Goal: Contribute content

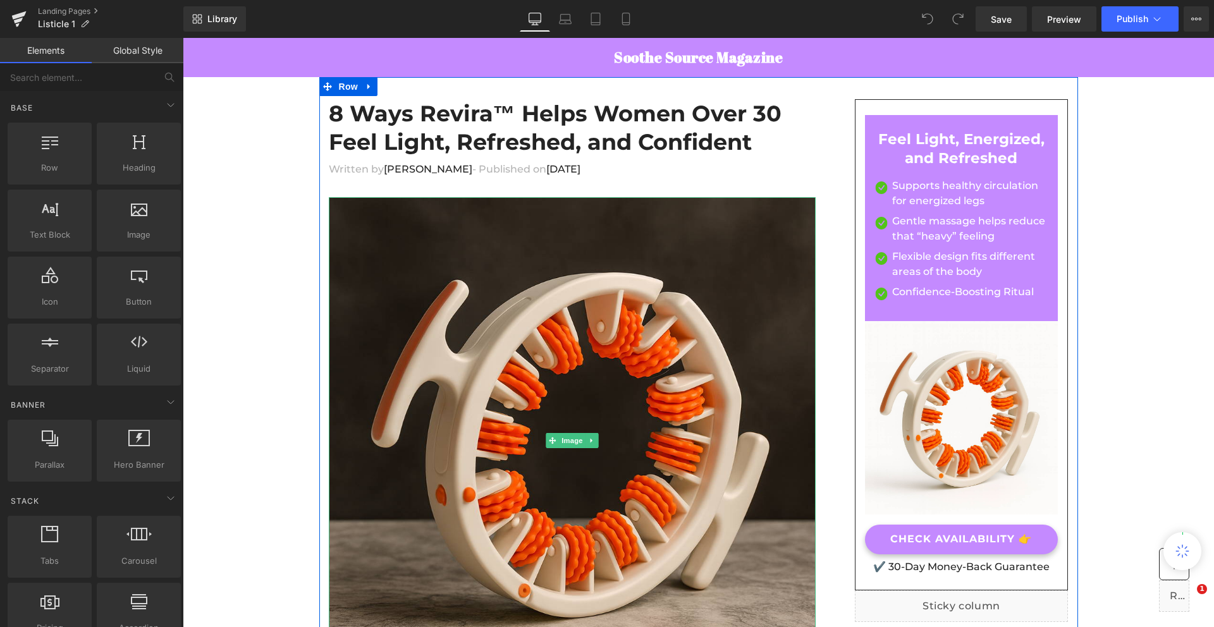
click at [536, 135] on div "8 Ways Revira™ Helps Women Over 30 Feel Light, Refreshed, and Confident Heading" at bounding box center [572, 130] width 487 height 63
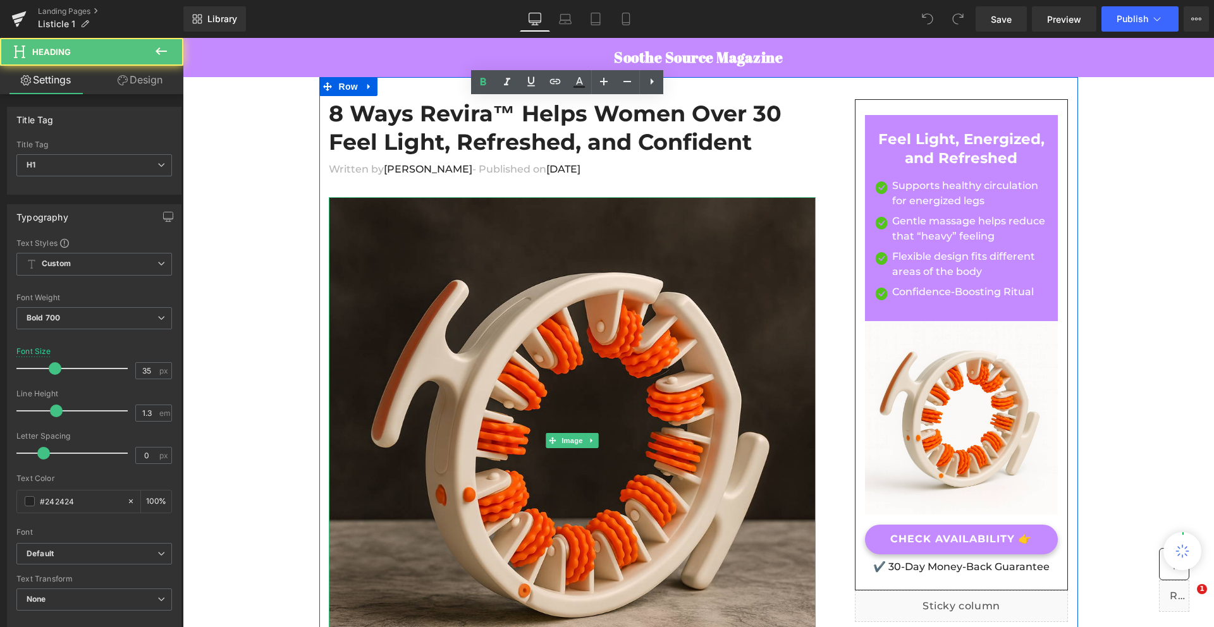
click at [536, 135] on h1 "8 Ways Revira™ Helps Women Over 30 Feel Light, Refreshed, and Confident" at bounding box center [572, 128] width 487 height 58
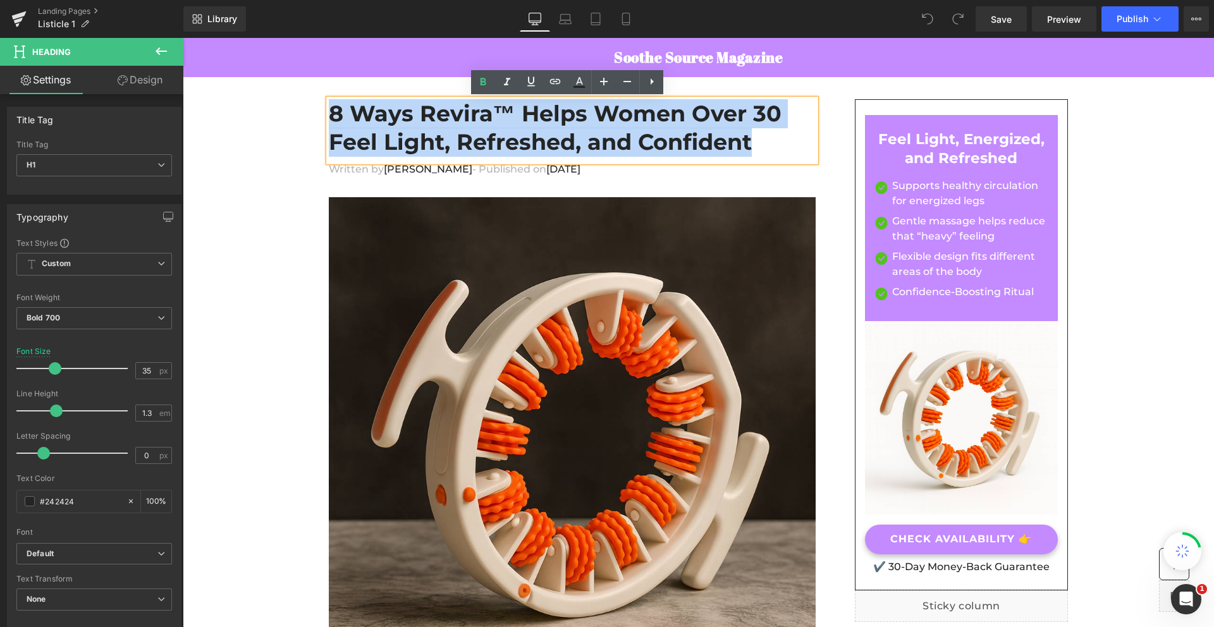
paste div
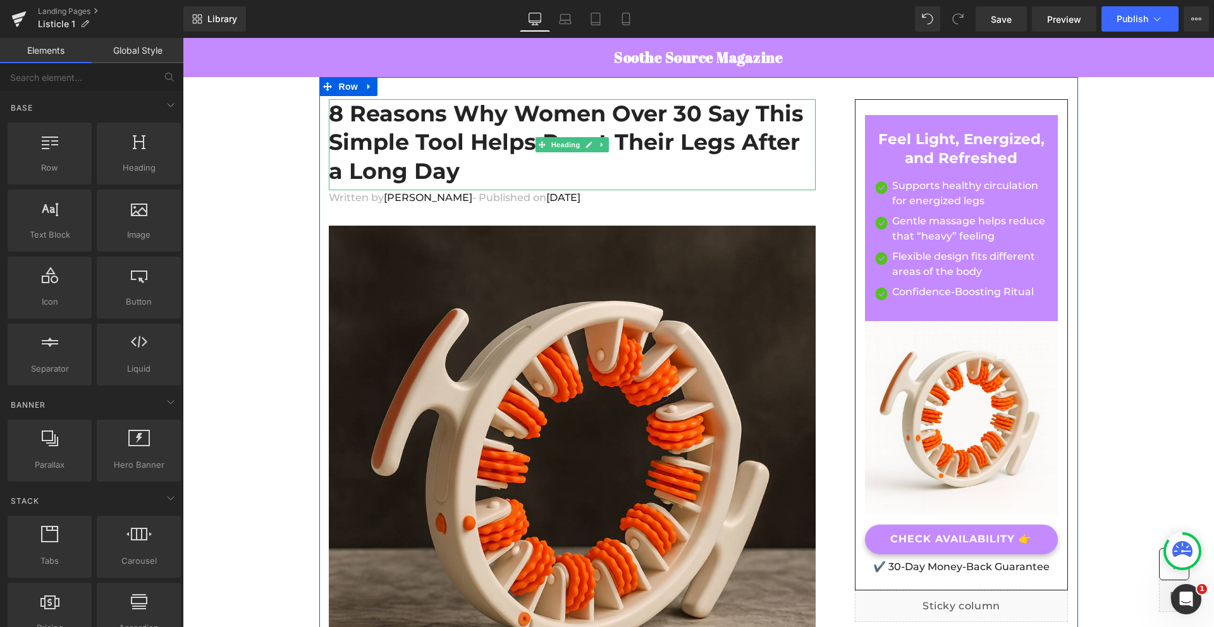
click at [464, 159] on h1 "8 Reasons Why Women Over 30 Say This Simple Tool Helps Reset Their Legs After a…" at bounding box center [572, 142] width 487 height 87
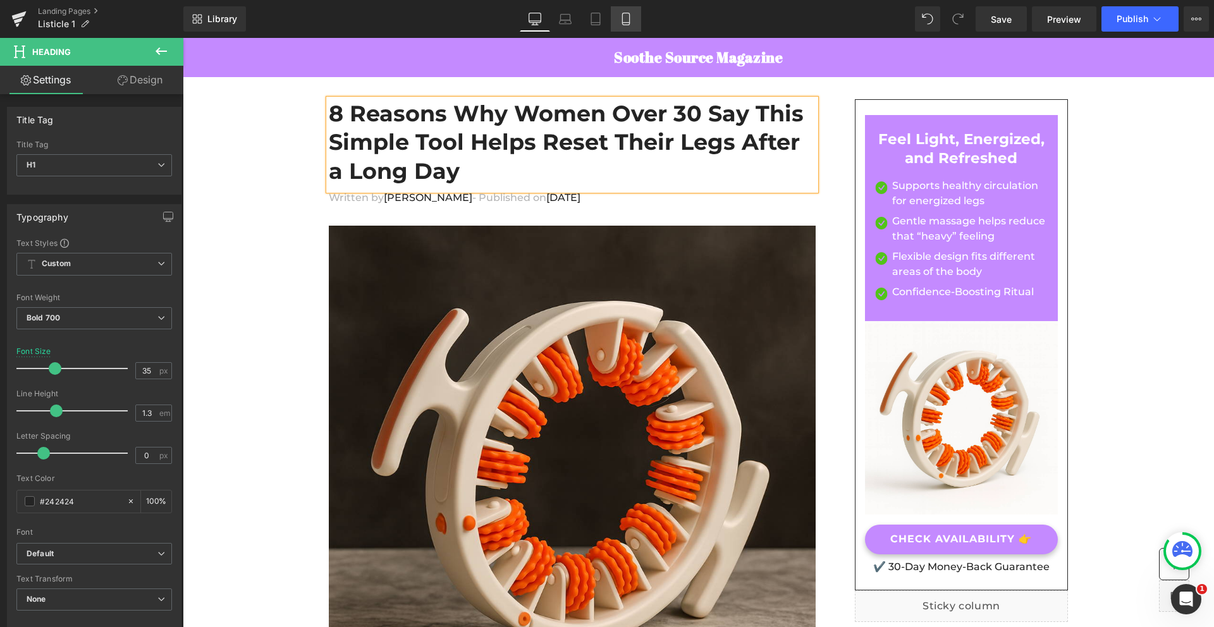
click at [633, 22] on link "Mobile" at bounding box center [626, 18] width 30 height 25
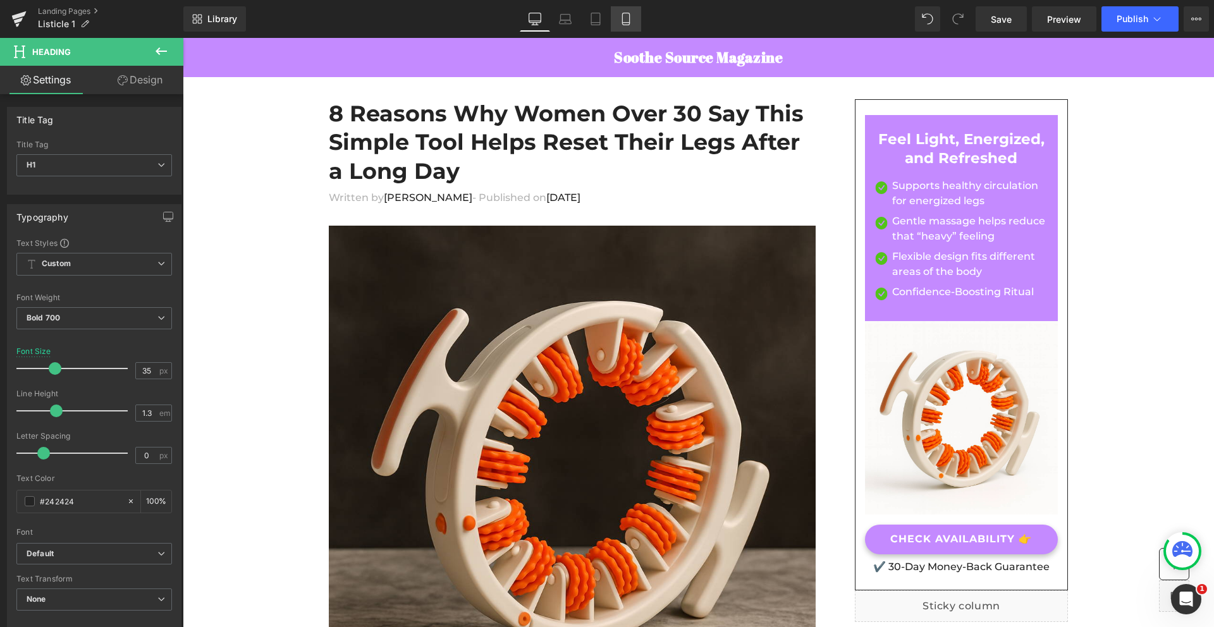
type input "29"
type input "100"
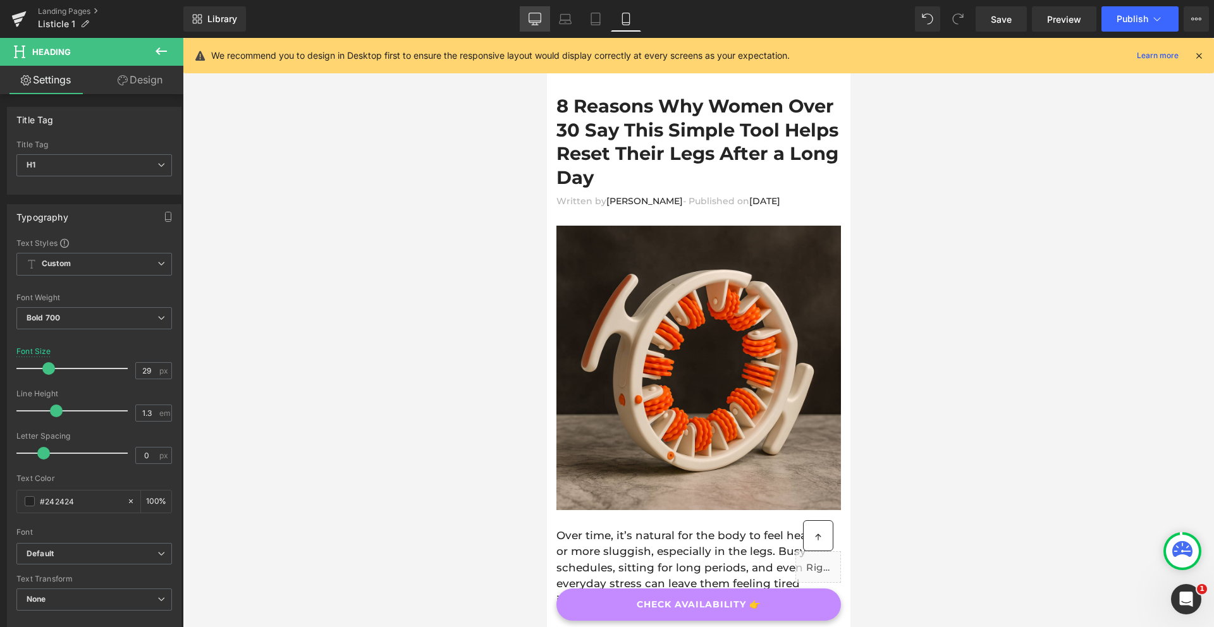
drag, startPoint x: 542, startPoint y: 22, endPoint x: 406, endPoint y: 159, distance: 193.2
click at [542, 22] on link "Desktop" at bounding box center [535, 18] width 30 height 25
type input "35"
type input "100"
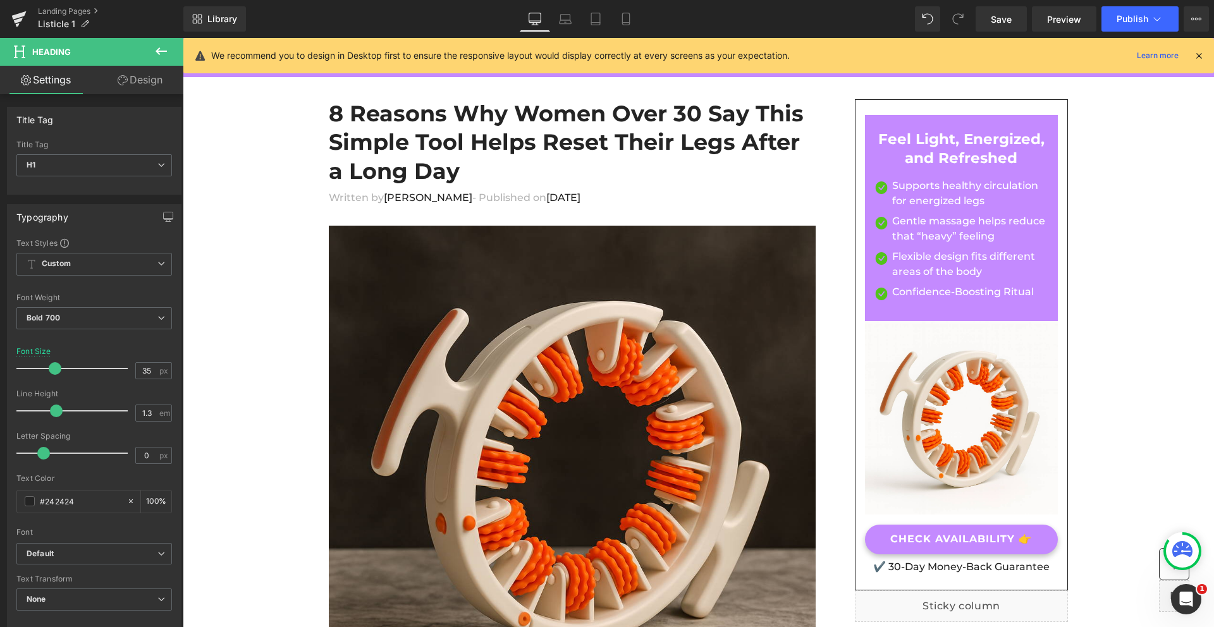
click at [1194, 53] on icon at bounding box center [1198, 55] width 11 height 11
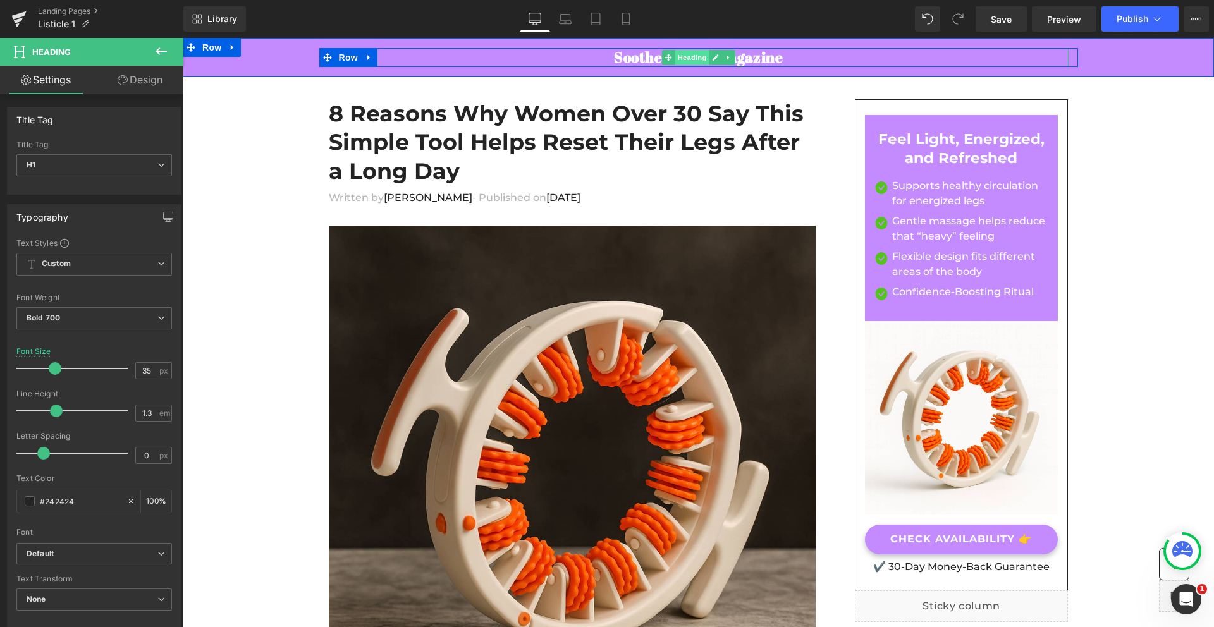
click at [683, 61] on span "Heading" at bounding box center [692, 57] width 34 height 15
click at [639, 59] on h2 "Soothe Source Magazine" at bounding box center [699, 57] width 740 height 19
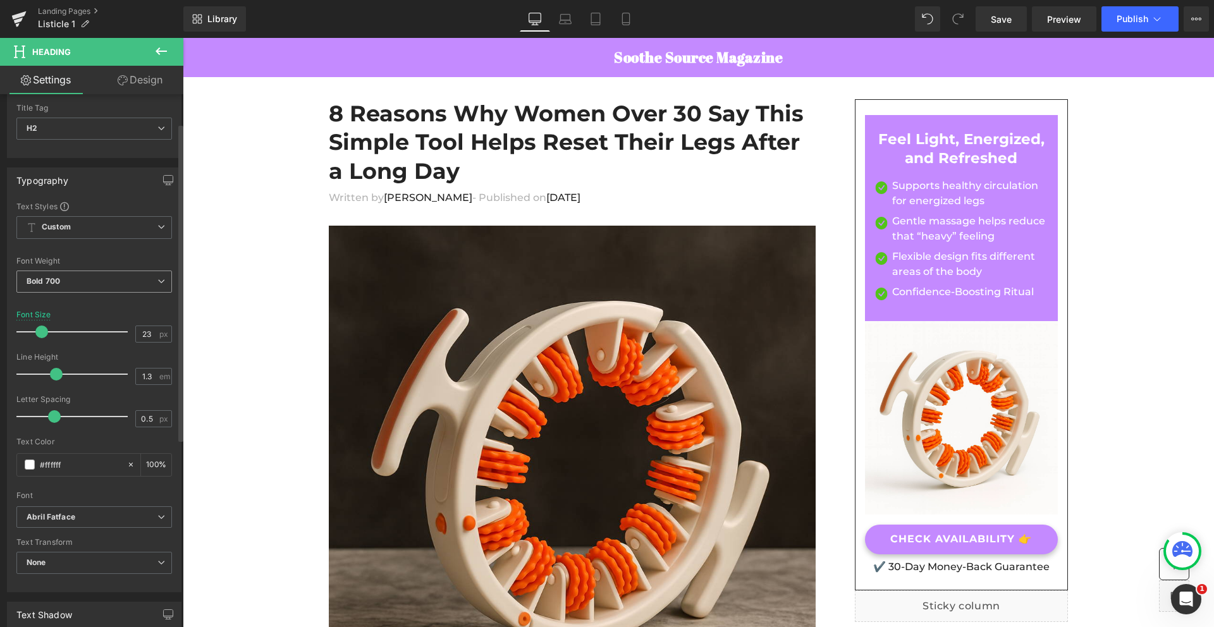
scroll to position [108, 0]
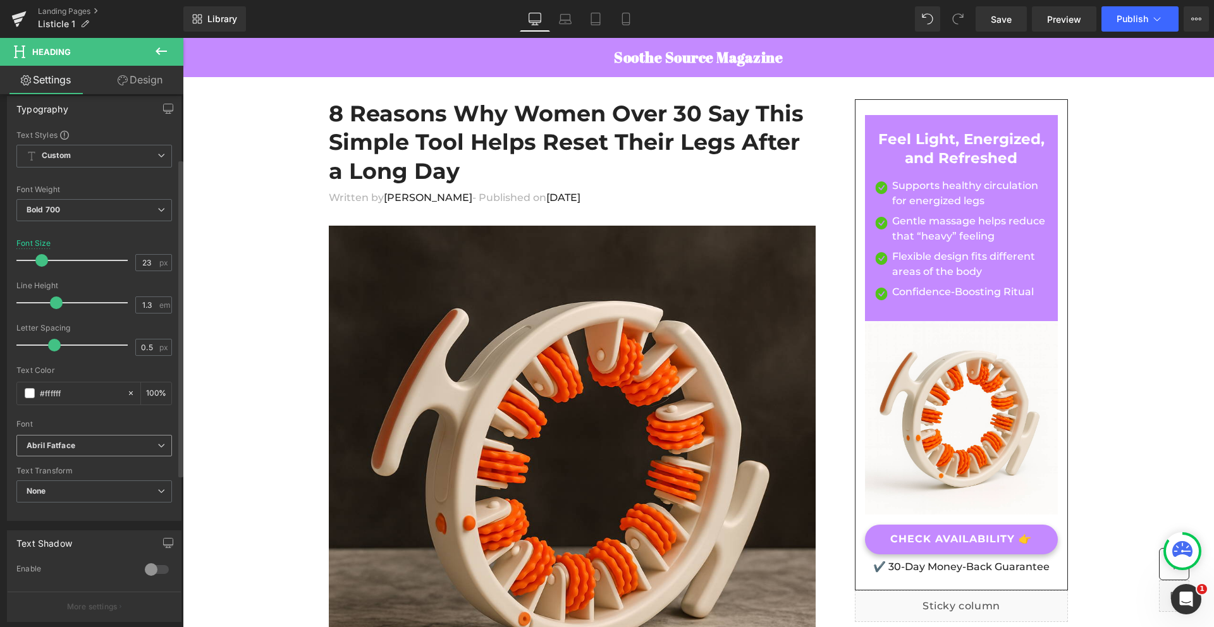
click at [72, 443] on icon "Abril Fatface" at bounding box center [51, 446] width 49 height 11
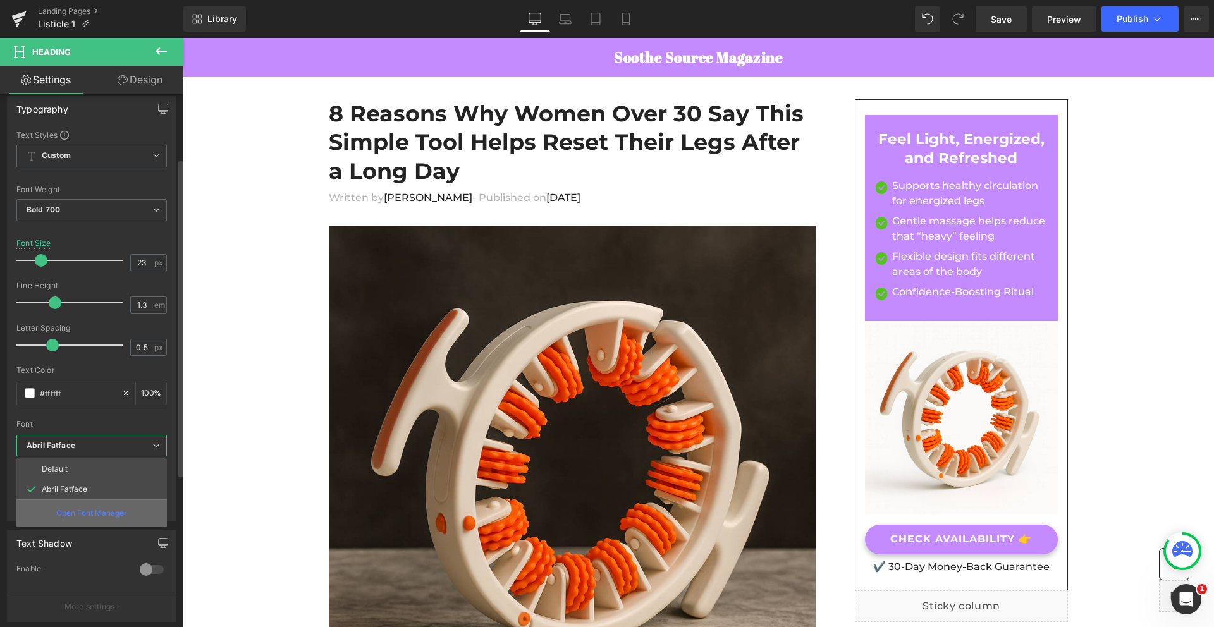
click at [87, 509] on p "Open Font Manager" at bounding box center [91, 513] width 71 height 11
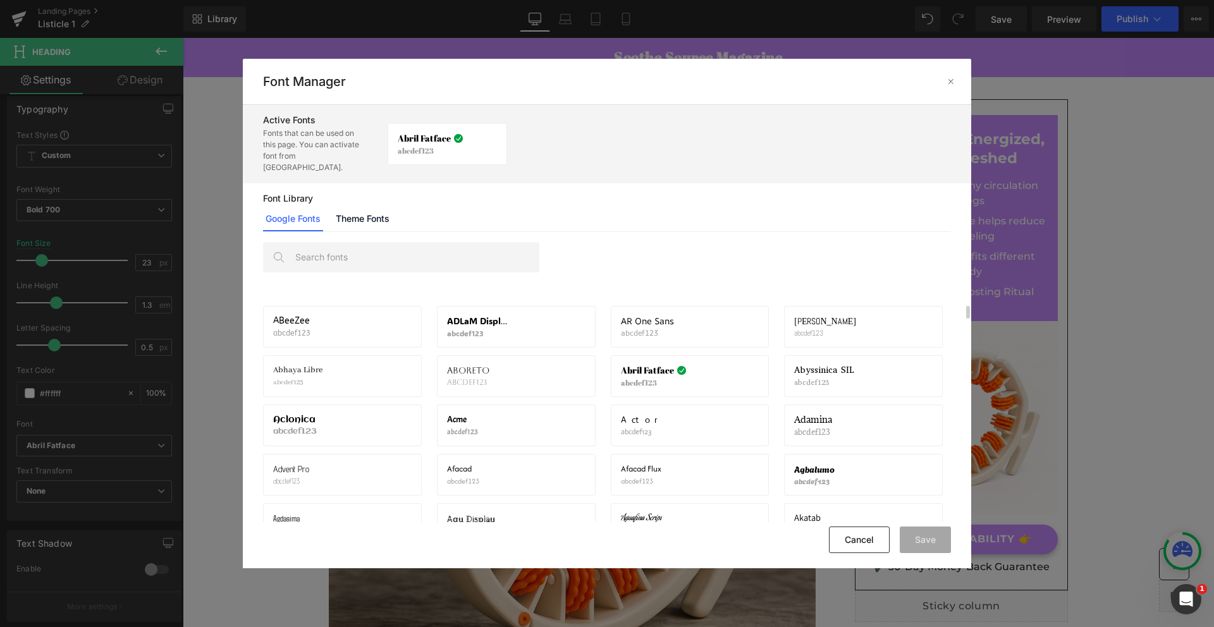
scroll to position [23, 0]
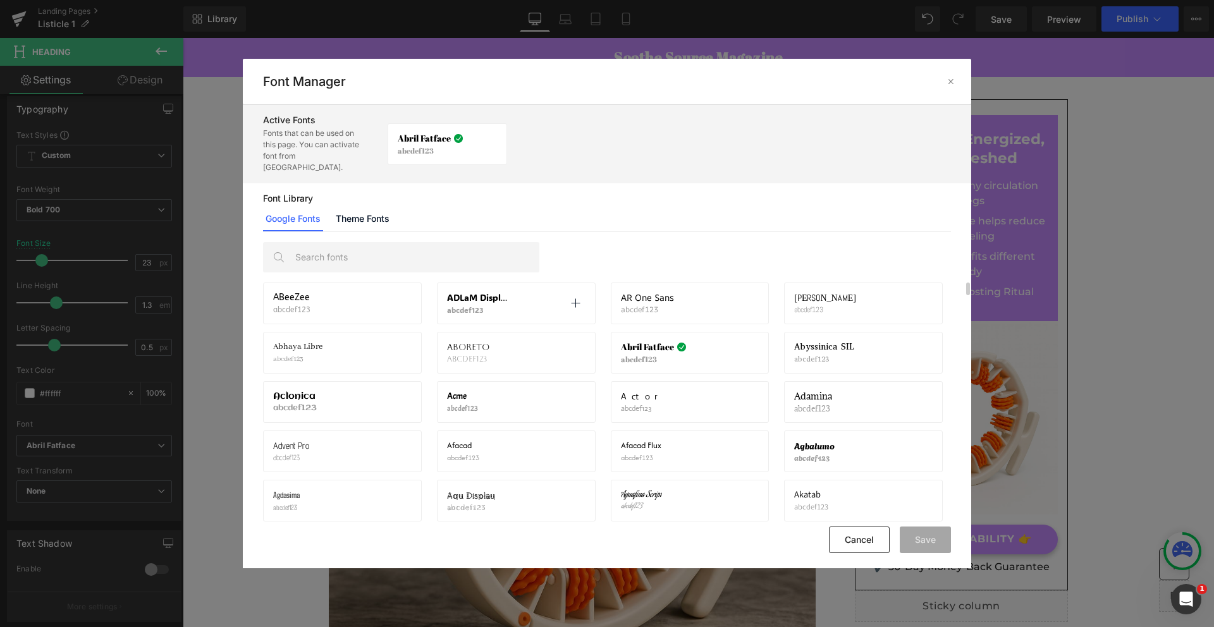
click at [492, 305] on p "abcdef123" at bounding box center [478, 309] width 62 height 9
click at [481, 293] on span "ADLaM Display" at bounding box center [478, 298] width 62 height 10
click at [577, 299] on icon at bounding box center [575, 304] width 10 height 10
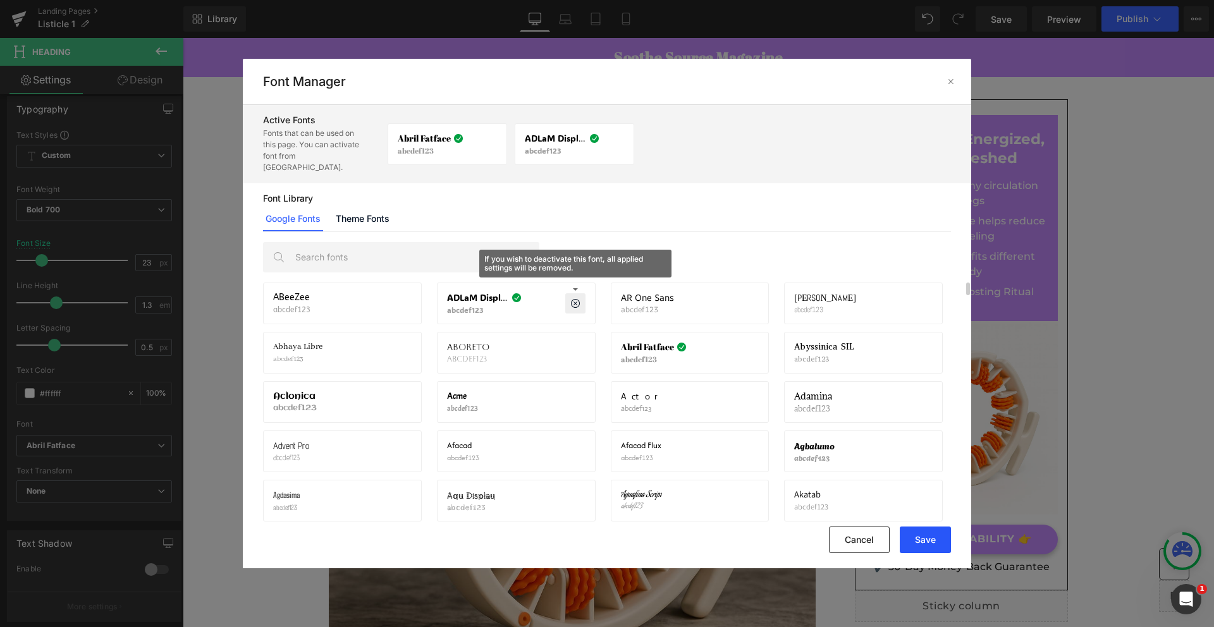
click at [919, 529] on button "Save" at bounding box center [925, 540] width 51 height 27
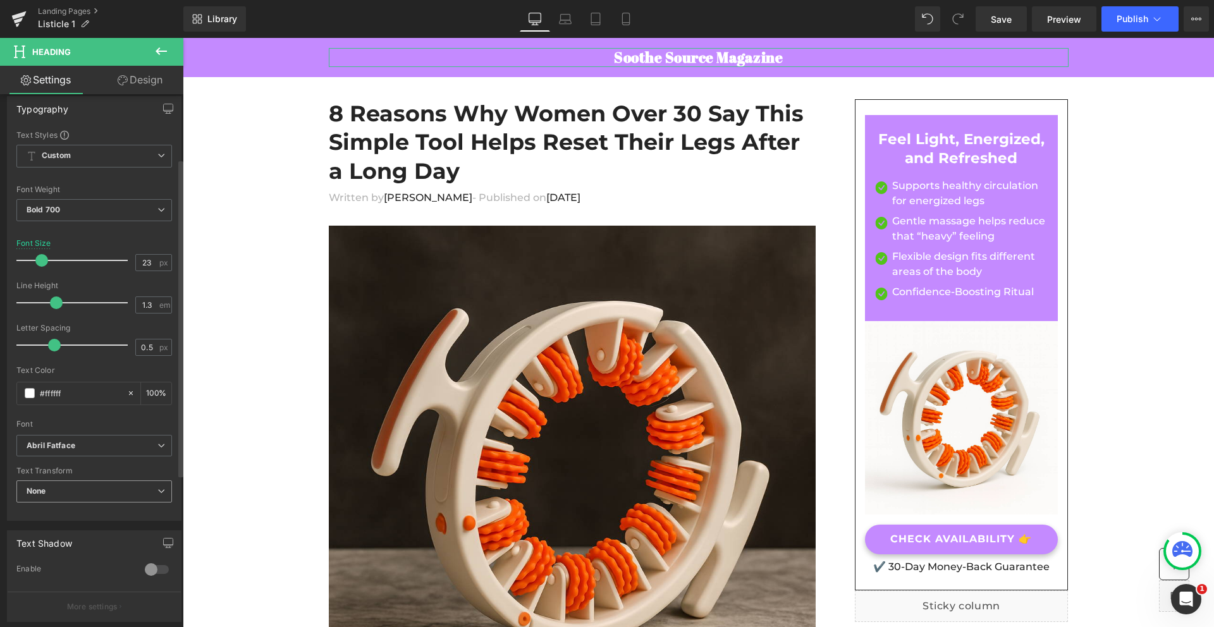
scroll to position [127, 0]
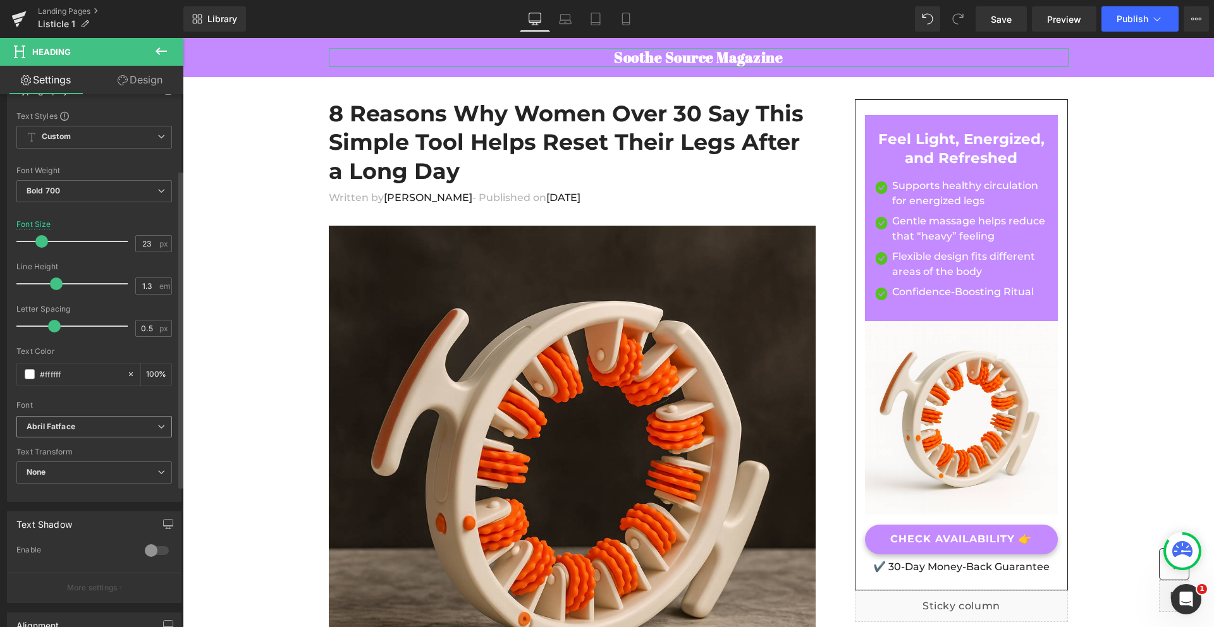
click at [77, 428] on b "Abril Fatface" at bounding box center [92, 427] width 131 height 11
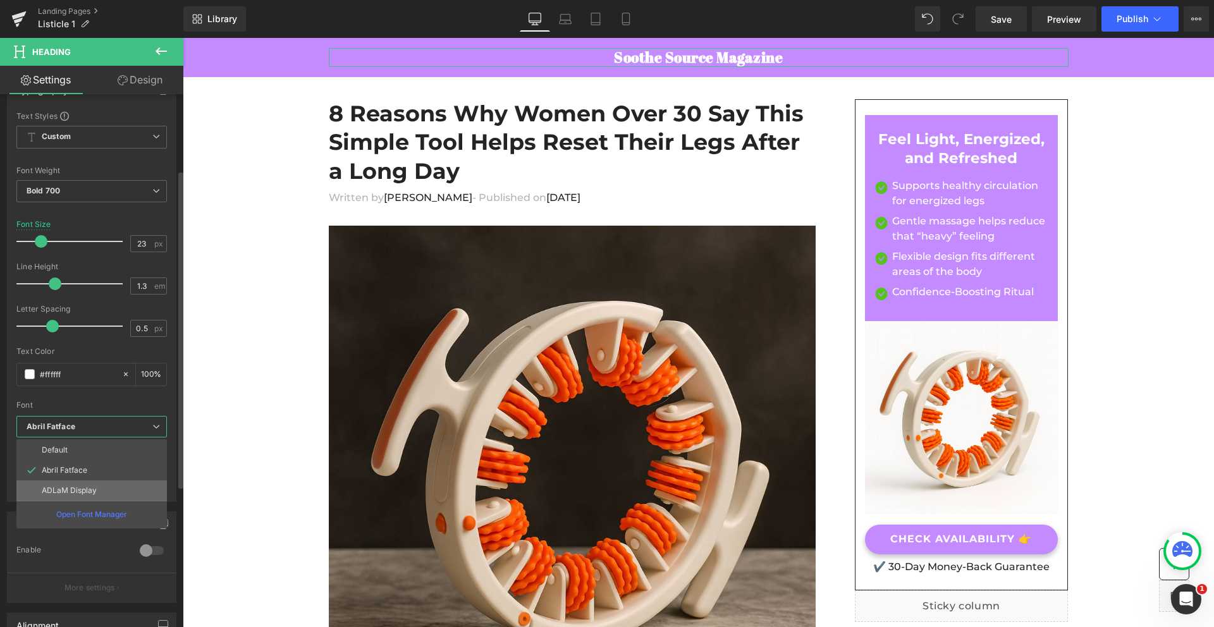
click at [65, 486] on li "ADLaM Display" at bounding box center [91, 491] width 151 height 20
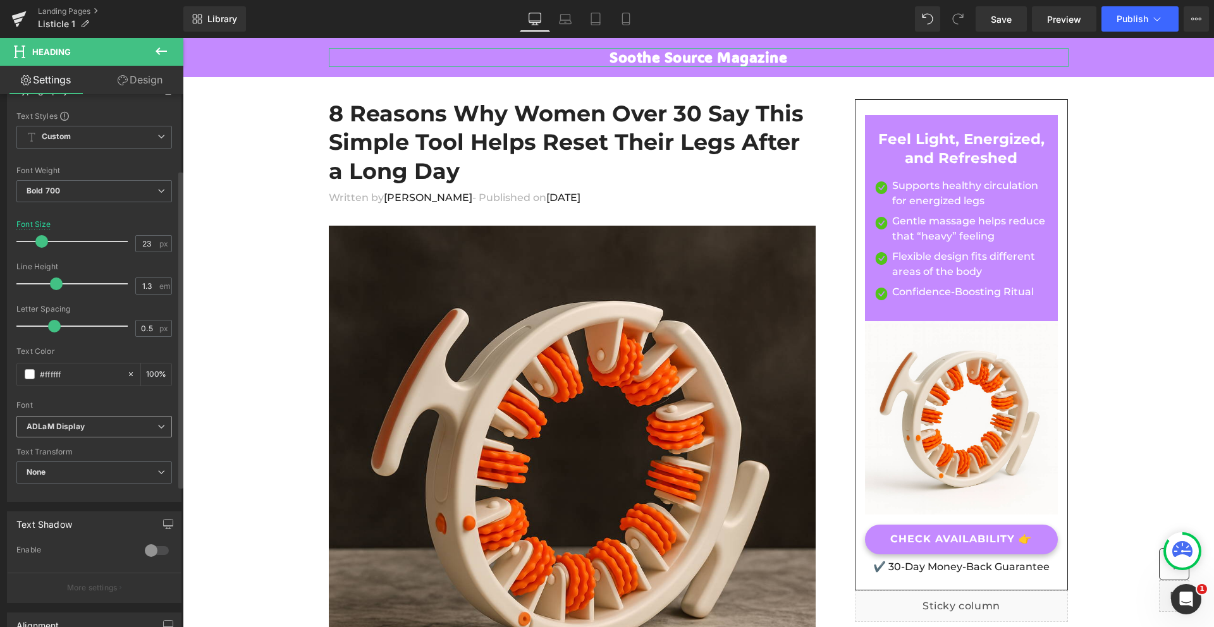
click at [64, 431] on icon "ADLaM Display" at bounding box center [56, 427] width 58 height 11
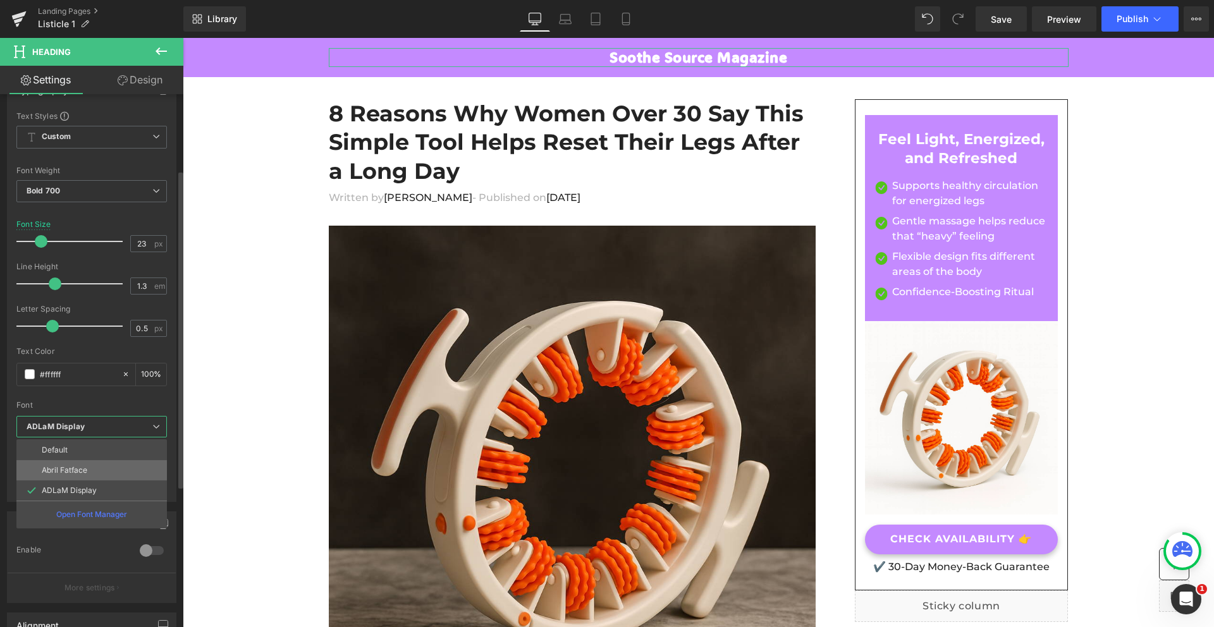
click at [59, 462] on li "Abril Fatface" at bounding box center [91, 470] width 151 height 20
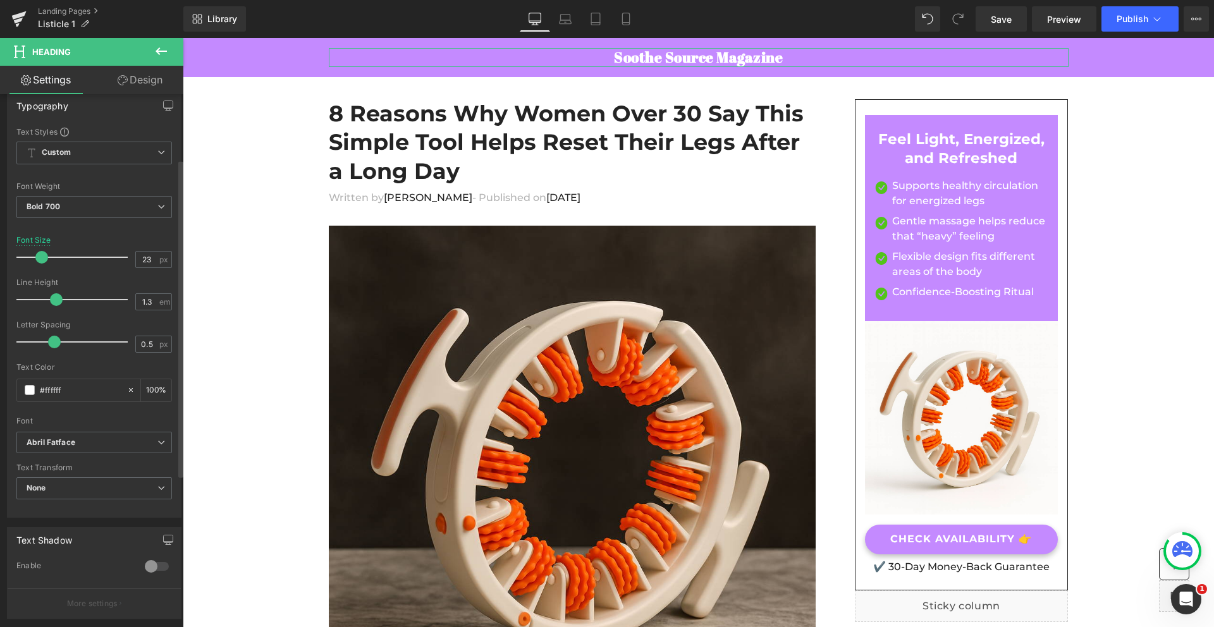
scroll to position [109, 0]
click at [140, 261] on input "23" at bounding box center [147, 262] width 22 height 16
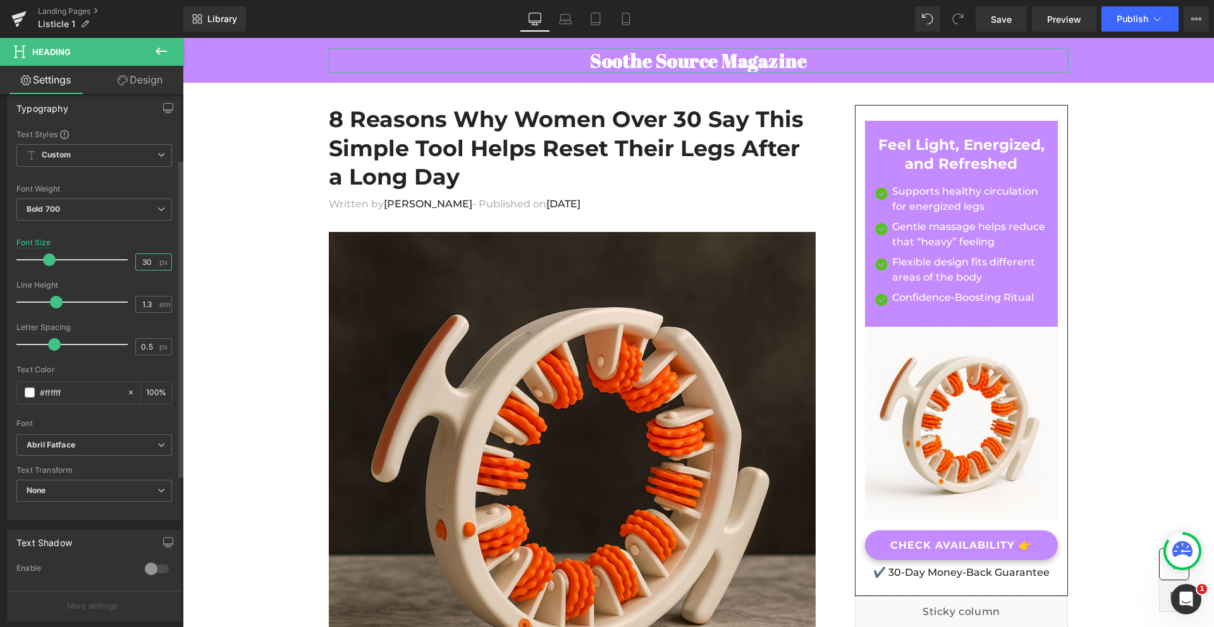
click at [140, 261] on input "30" at bounding box center [147, 262] width 22 height 16
type input "25"
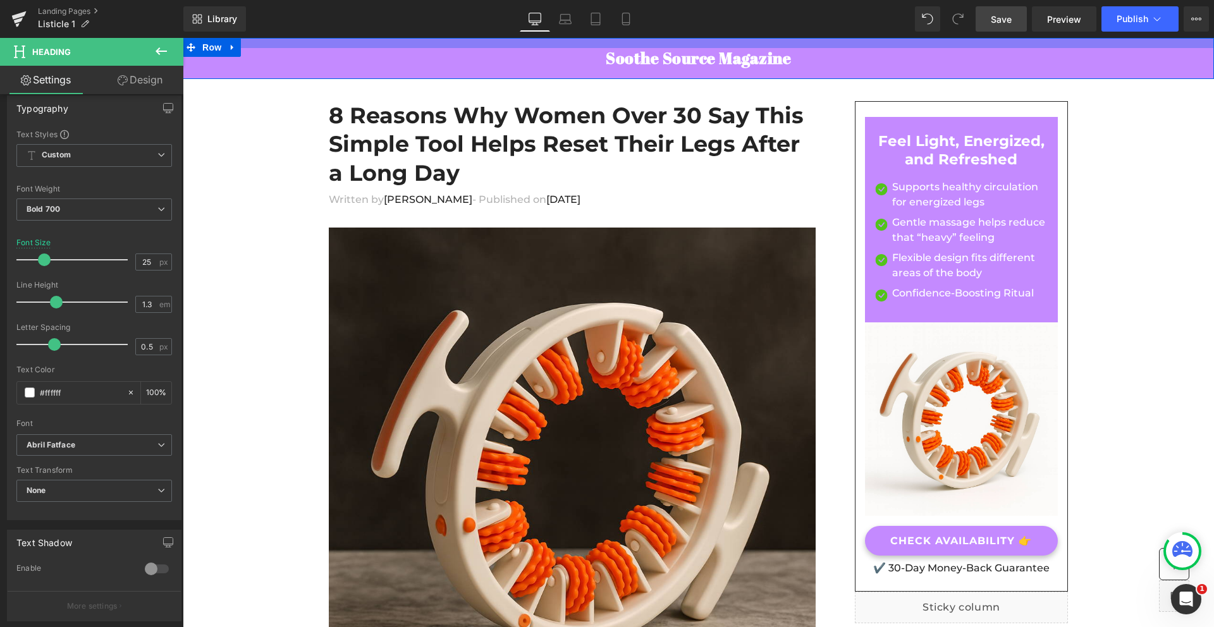
click at [1006, 23] on span "Save" at bounding box center [1001, 19] width 21 height 13
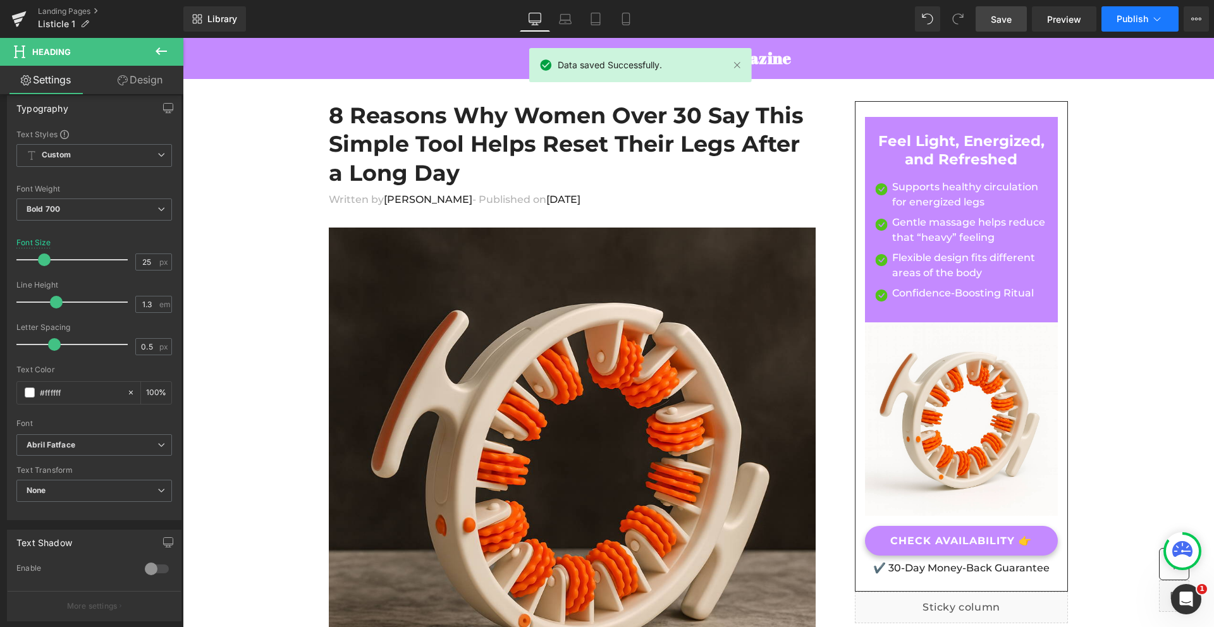
click at [1139, 25] on button "Publish" at bounding box center [1140, 18] width 77 height 25
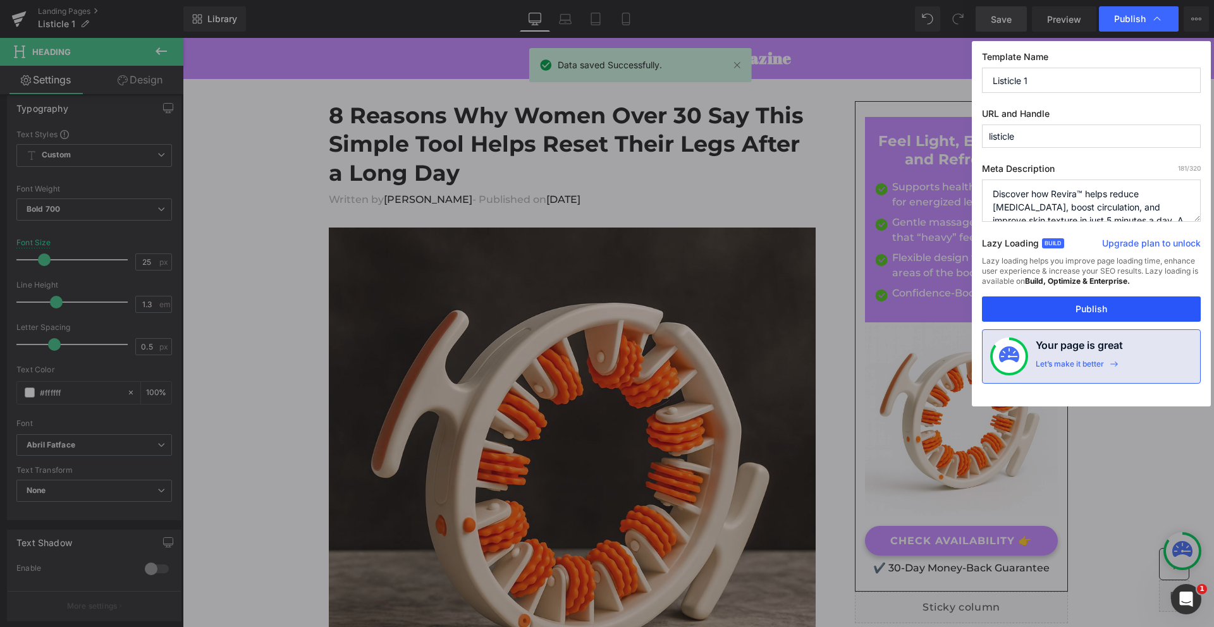
click at [1085, 304] on button "Publish" at bounding box center [1091, 309] width 219 height 25
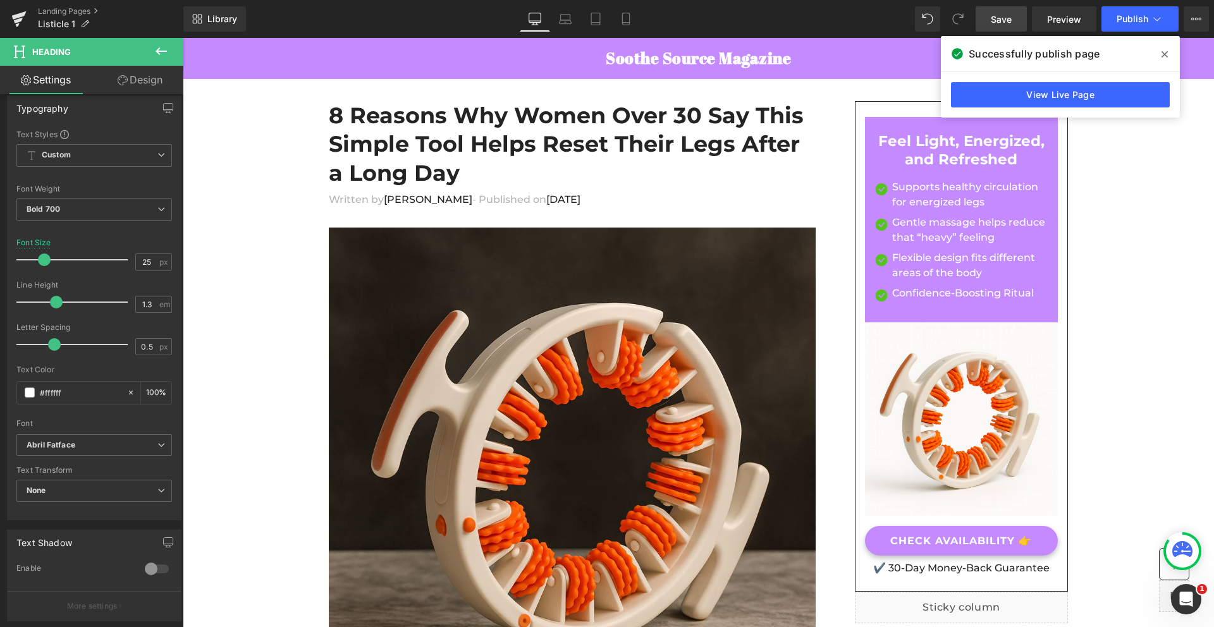
click at [1168, 60] on span at bounding box center [1165, 54] width 20 height 20
